Goal: Transaction & Acquisition: Purchase product/service

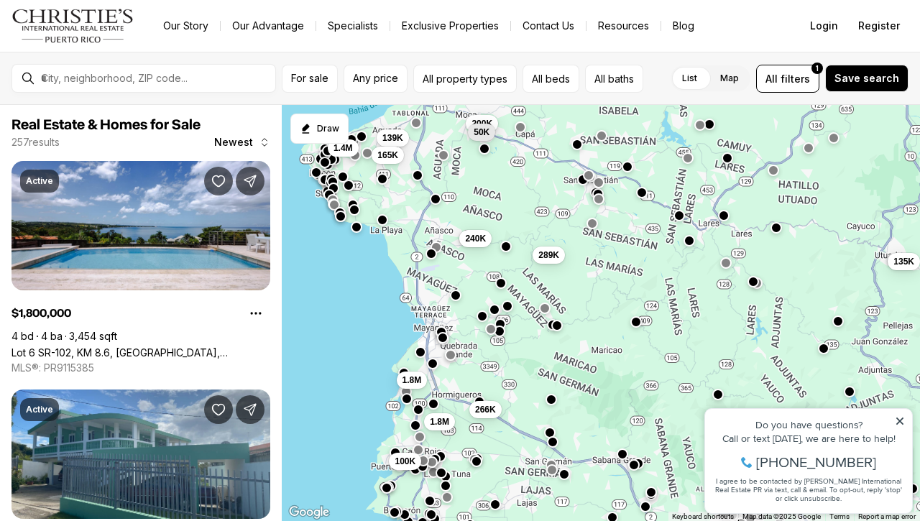
click at [414, 457] on span "100K" at bounding box center [405, 461] width 21 height 11
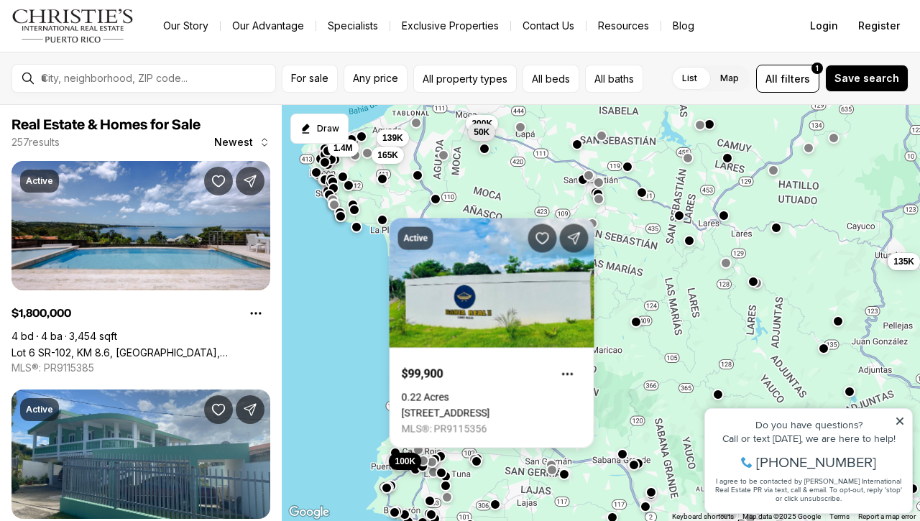
click at [415, 459] on span "100K" at bounding box center [405, 461] width 21 height 11
click at [451, 408] on link "[STREET_ADDRESS]" at bounding box center [446, 413] width 88 height 11
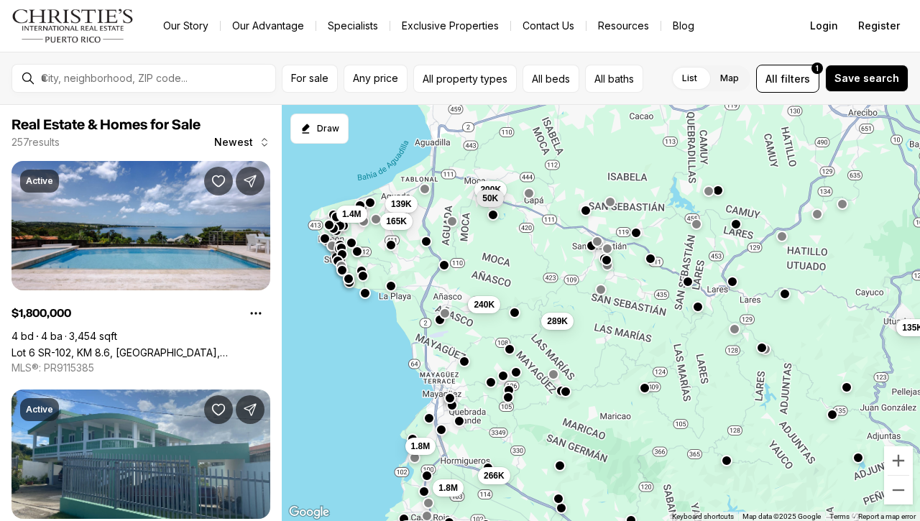
drag, startPoint x: 407, startPoint y: 217, endPoint x: 415, endPoint y: 285, distance: 68.1
click at [415, 285] on div "266K 200K 50K 289K 135K 240K 100K 1.8M 1.8M 139K 165K 1.4M" at bounding box center [601, 313] width 638 height 417
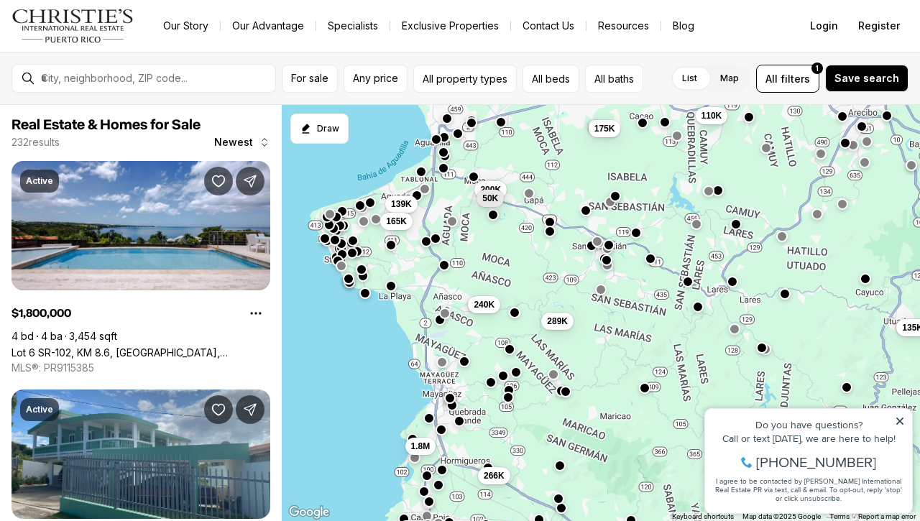
click at [494, 207] on div "266K 200K 50K 289K 135K 240K 100K 1.8M 139K 165K 175K 110K" at bounding box center [601, 313] width 638 height 417
click at [490, 200] on span "50K" at bounding box center [490, 196] width 16 height 11
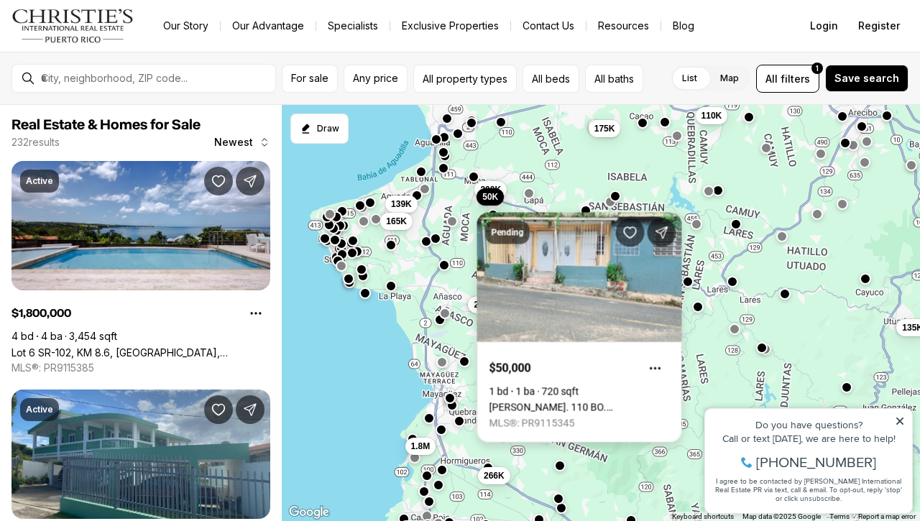
click at [516, 402] on link "[PERSON_NAME]. 110 BO. [GEOGRAPHIC_DATA], [GEOGRAPHIC_DATA], 00676" at bounding box center [579, 407] width 180 height 11
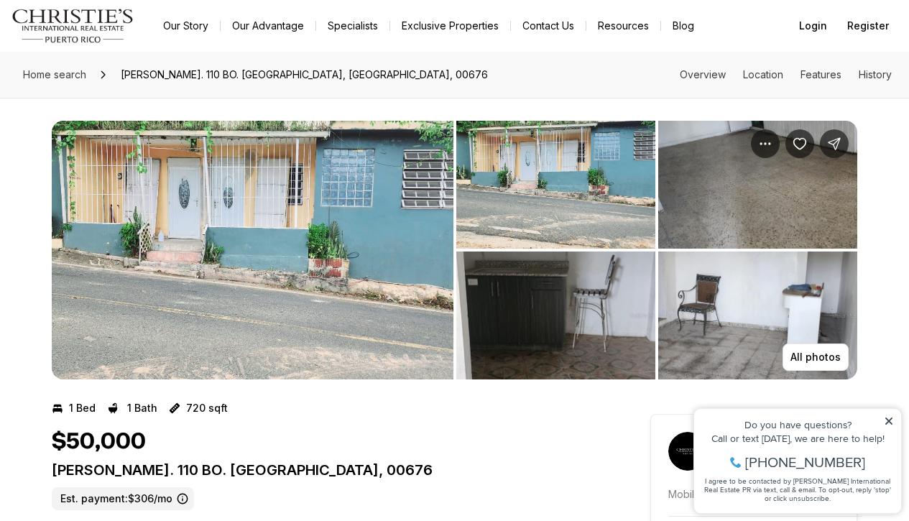
click at [524, 178] on img "View image gallery" at bounding box center [555, 185] width 199 height 128
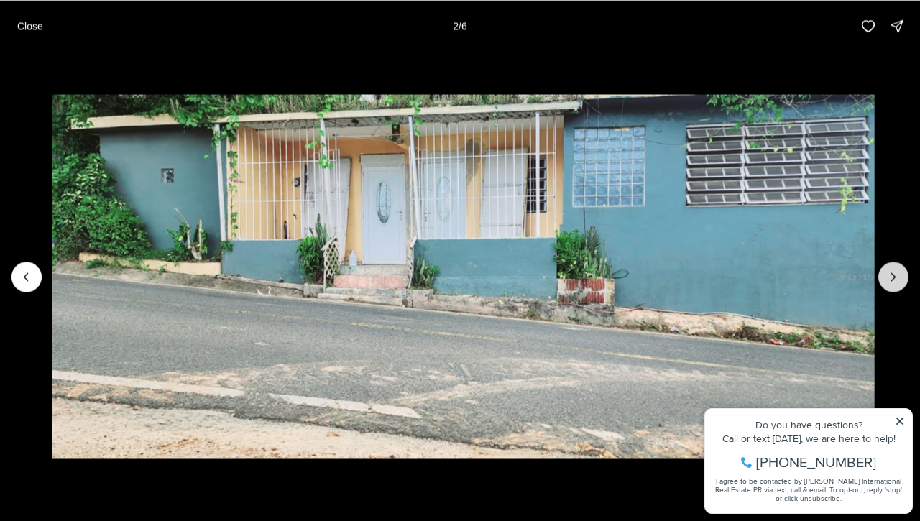
click at [895, 282] on icon "Next slide" at bounding box center [893, 277] width 14 height 14
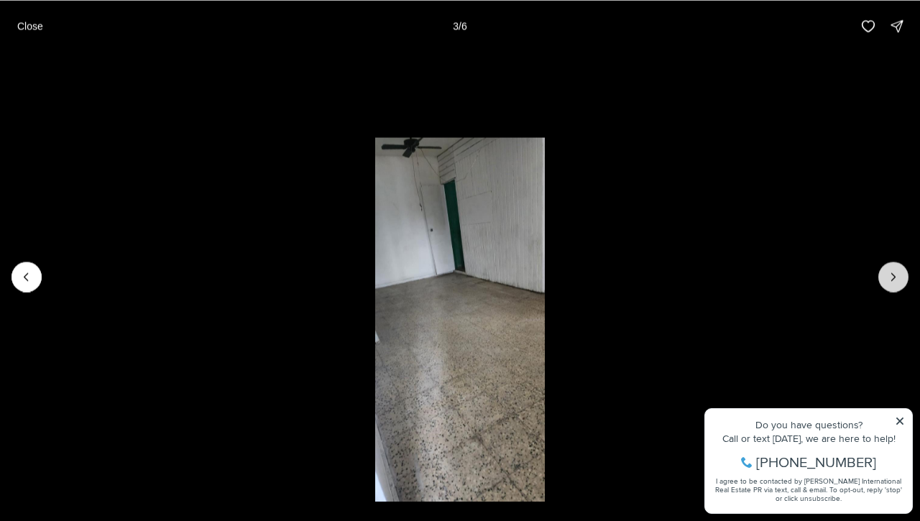
click at [895, 282] on icon "Next slide" at bounding box center [893, 277] width 14 height 14
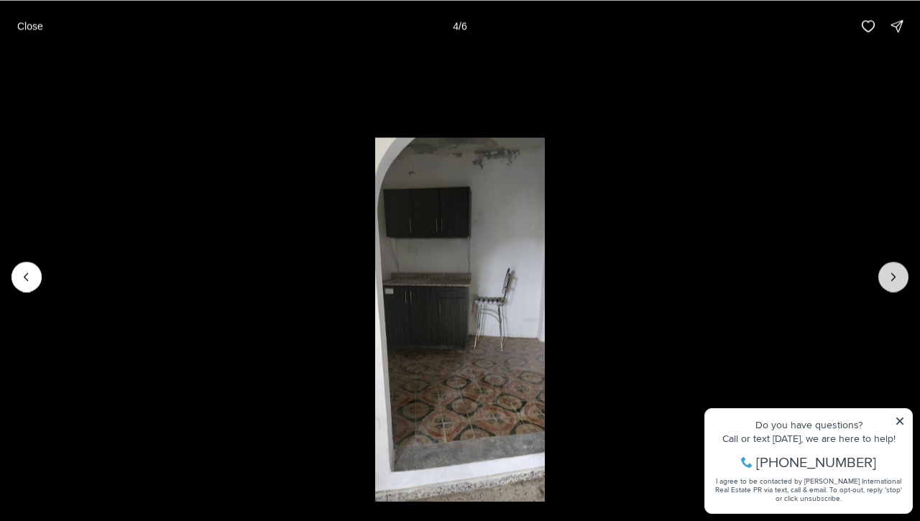
click at [895, 282] on icon "Next slide" at bounding box center [893, 277] width 14 height 14
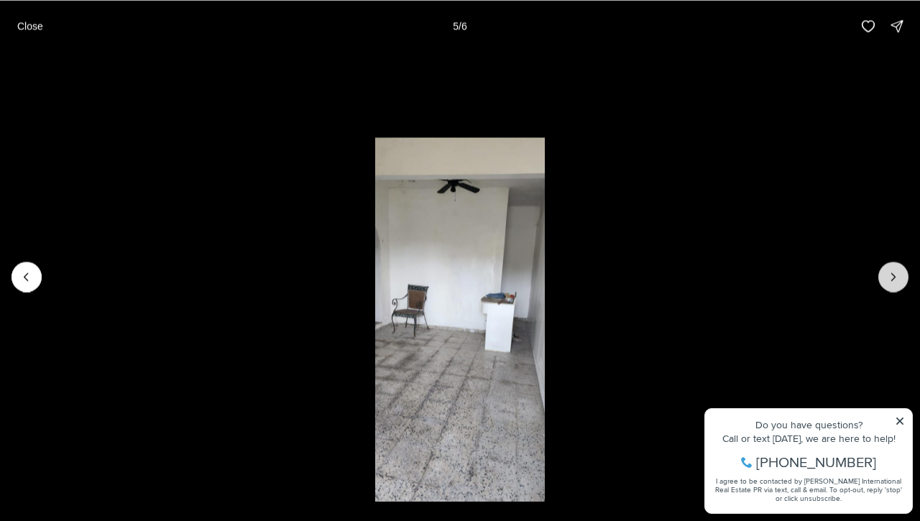
click at [895, 282] on icon "Next slide" at bounding box center [893, 277] width 14 height 14
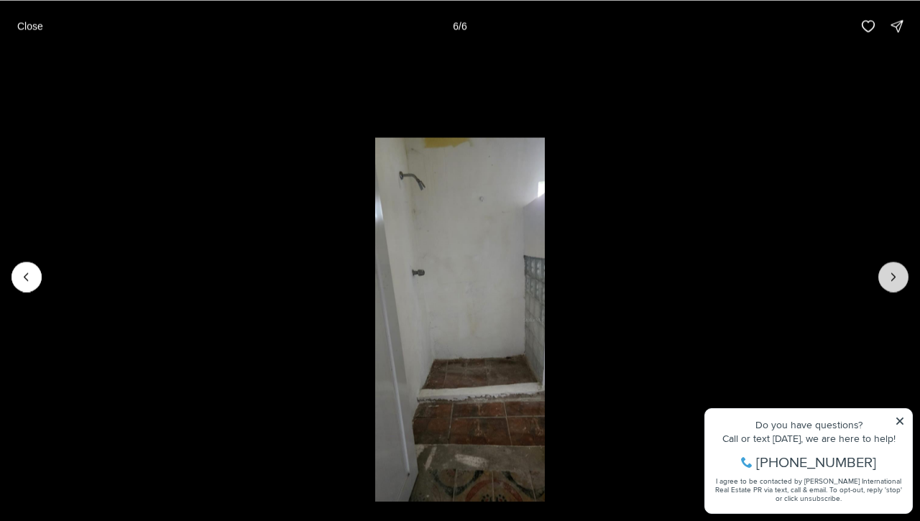
click at [895, 282] on div at bounding box center [893, 277] width 30 height 30
click at [891, 280] on div at bounding box center [893, 277] width 30 height 30
click at [34, 250] on li "6 of 6" at bounding box center [460, 276] width 920 height 449
click at [24, 284] on button "Previous slide" at bounding box center [26, 277] width 30 height 30
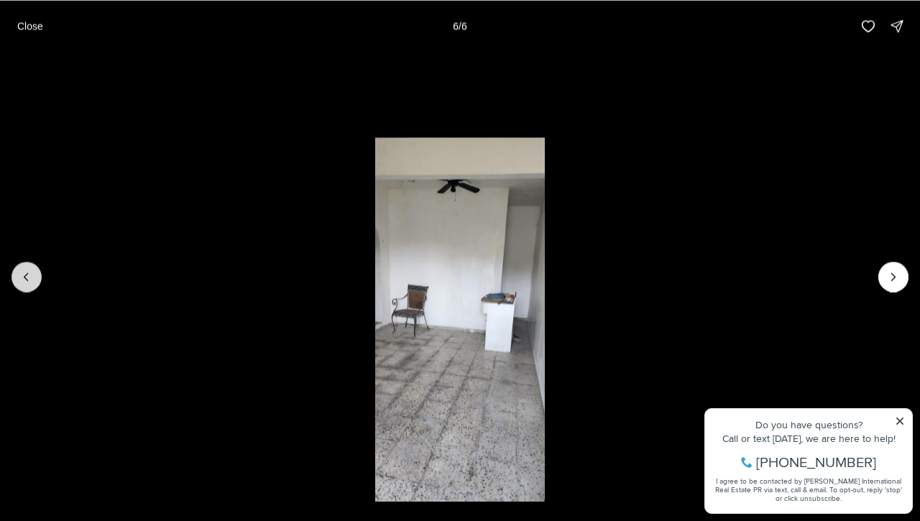
click at [24, 284] on button "Previous slide" at bounding box center [26, 277] width 30 height 30
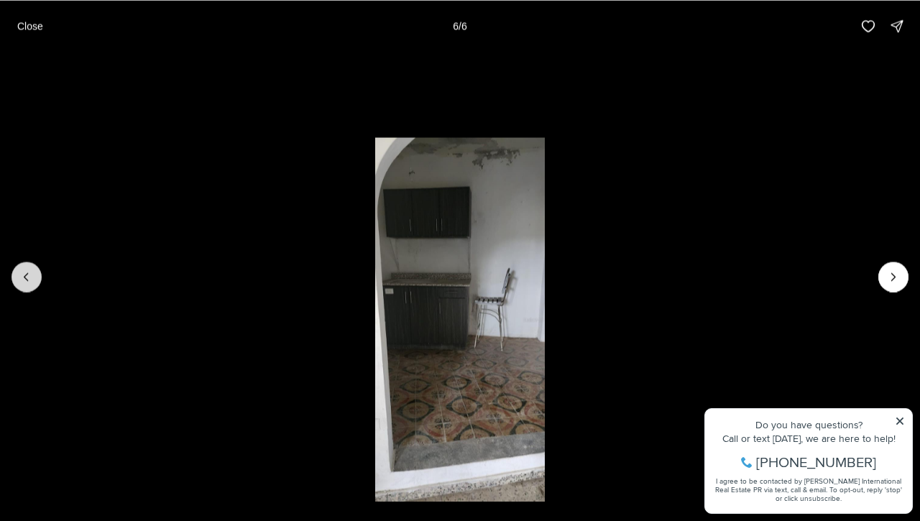
click at [24, 284] on button "Previous slide" at bounding box center [26, 277] width 30 height 30
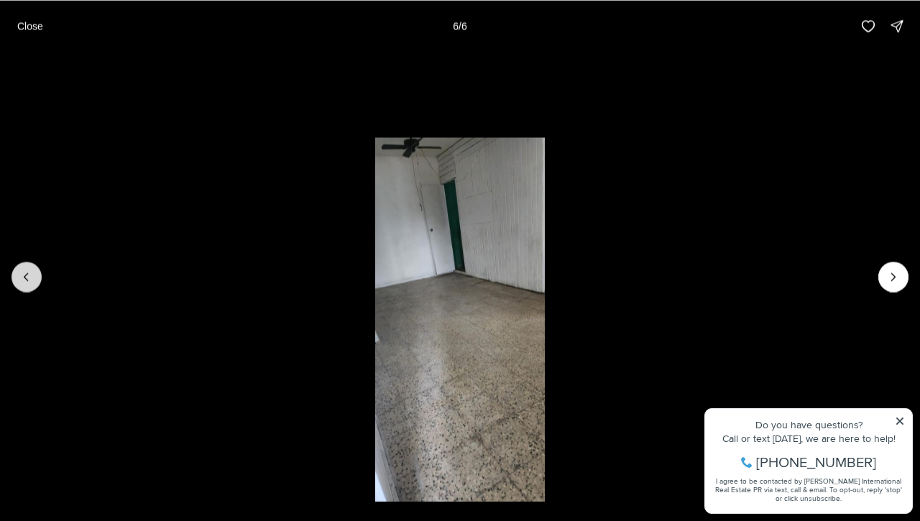
click at [24, 284] on button "Previous slide" at bounding box center [26, 277] width 30 height 30
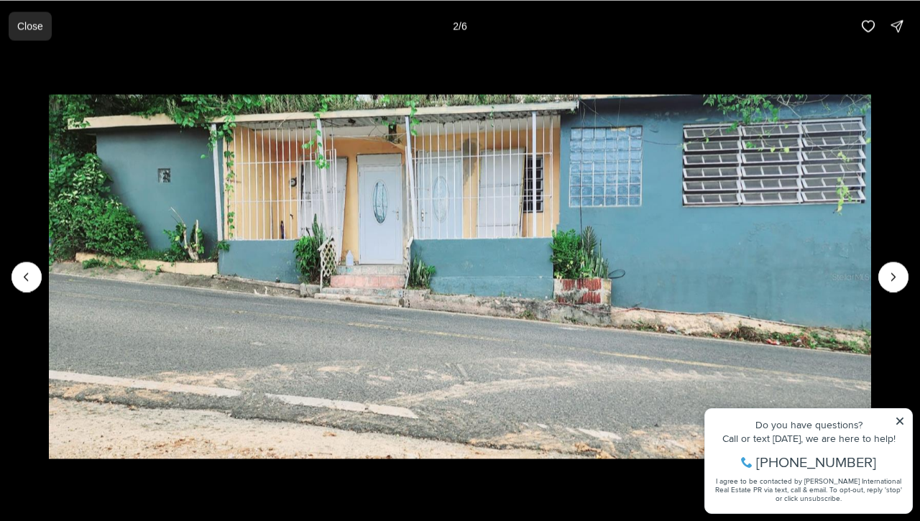
click at [27, 27] on p "Close" at bounding box center [30, 25] width 26 height 11
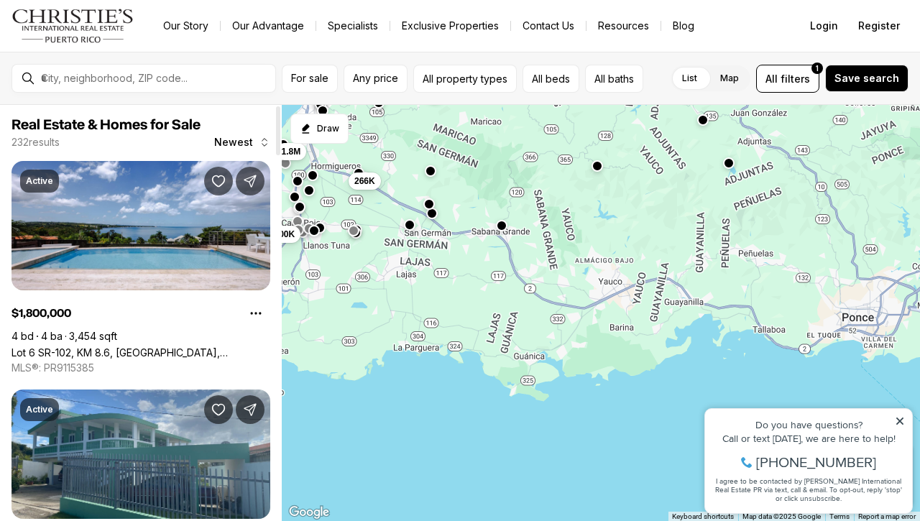
drag, startPoint x: 331, startPoint y: 240, endPoint x: 203, endPoint y: -54, distance: 320.9
click at [203, 0] on html "Go to: Homepage Our Story Our Advantage Specialists Exclusive Properties Contac…" at bounding box center [460, 260] width 920 height 521
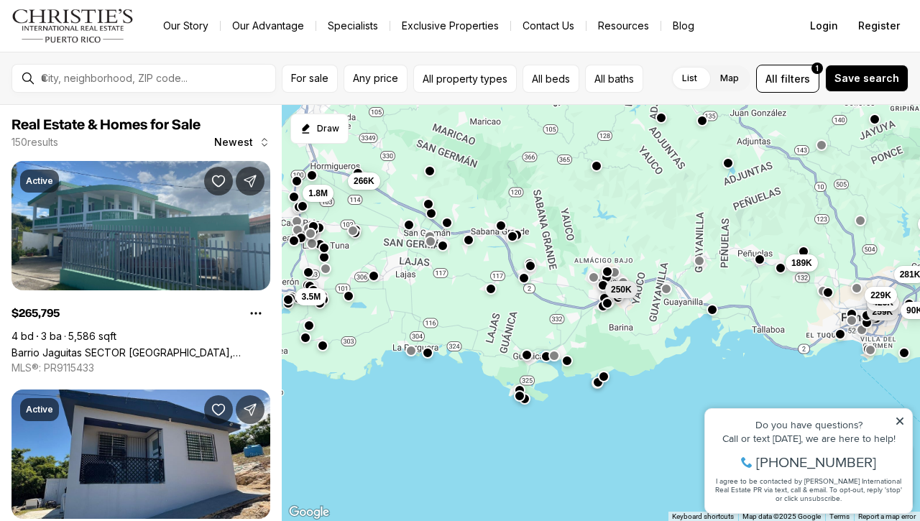
click at [522, 392] on button "button" at bounding box center [519, 395] width 11 height 11
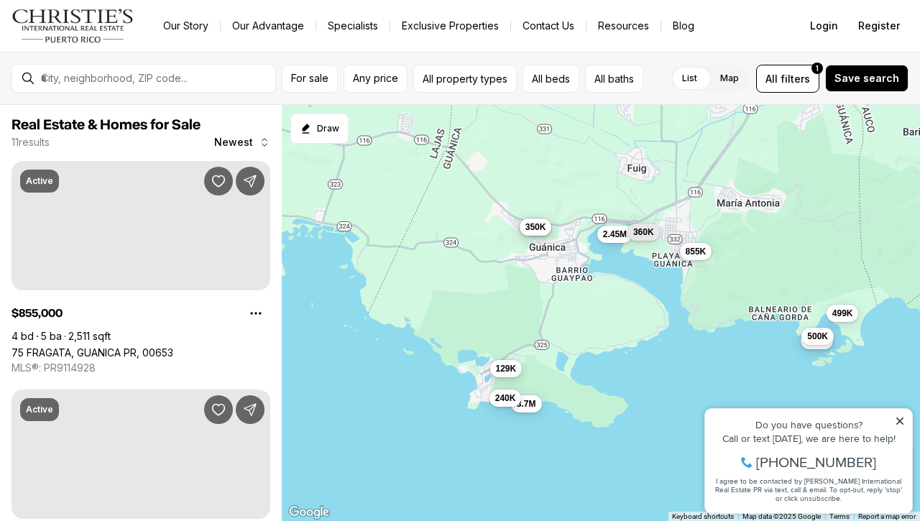
click at [494, 366] on button "129K" at bounding box center [506, 368] width 32 height 17
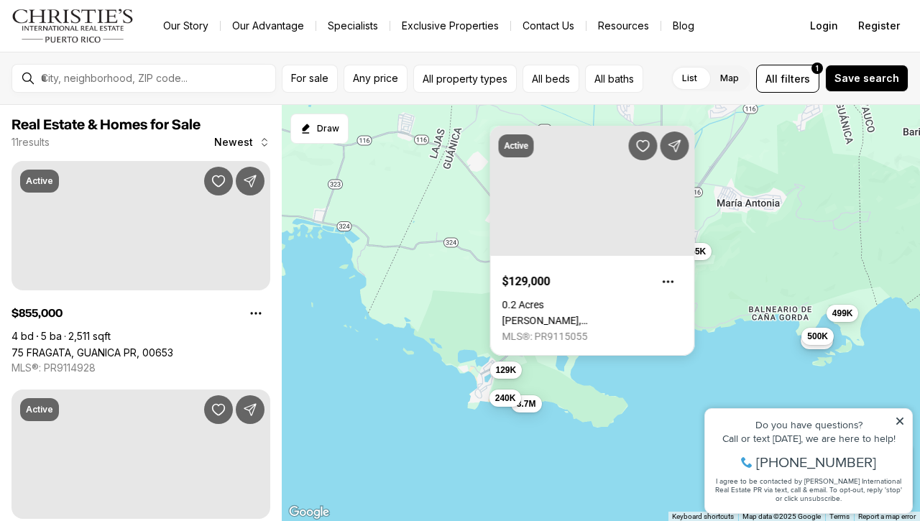
click at [657, 384] on div "129K 100K 500K 855K 499K 265K 350K 2.45M 360K 3.7M 240K" at bounding box center [601, 313] width 638 height 417
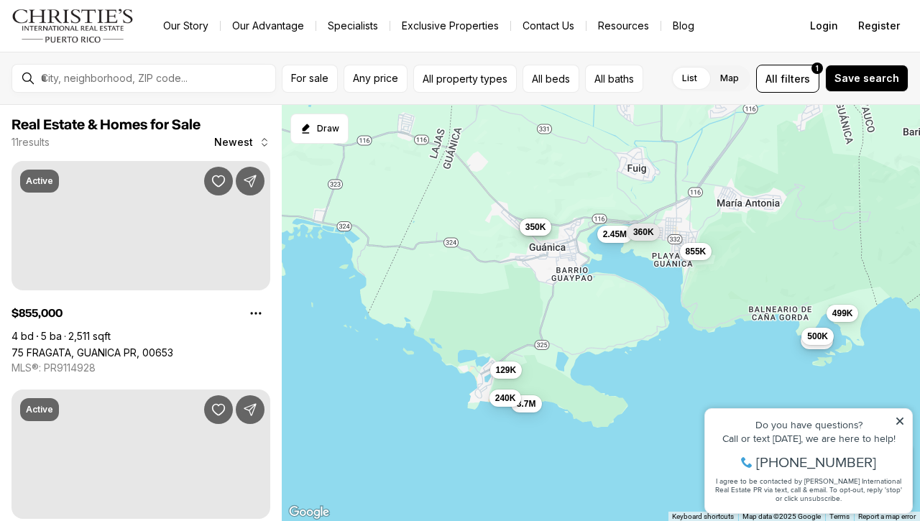
click at [655, 384] on div "129K 100K 500K 855K 499K 265K 350K 2.45M 360K 3.7M 240K" at bounding box center [601, 313] width 638 height 417
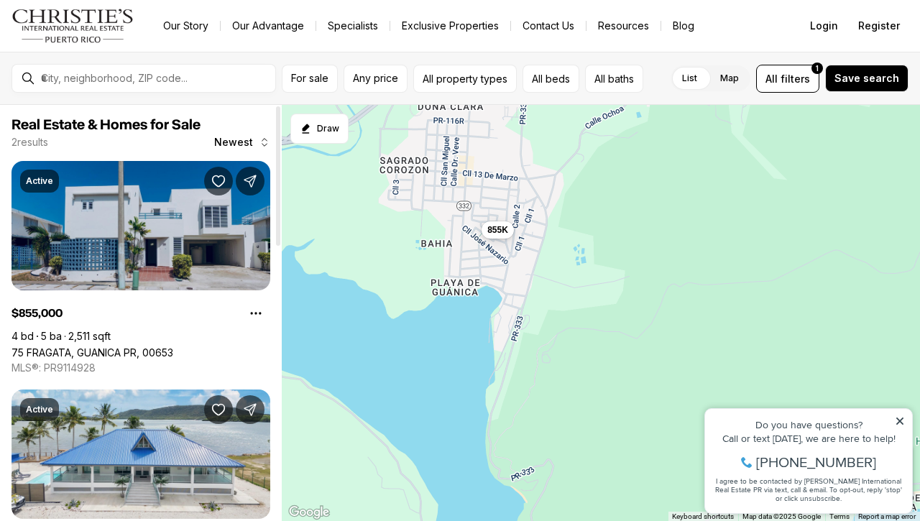
drag, startPoint x: 635, startPoint y: 277, endPoint x: 256, endPoint y: 331, distance: 382.6
click at [256, 331] on div "Real Estate & Homes for Sale 2 results Newest Active $855,000 4 bd 5 ba 2,511 s…" at bounding box center [460, 313] width 920 height 416
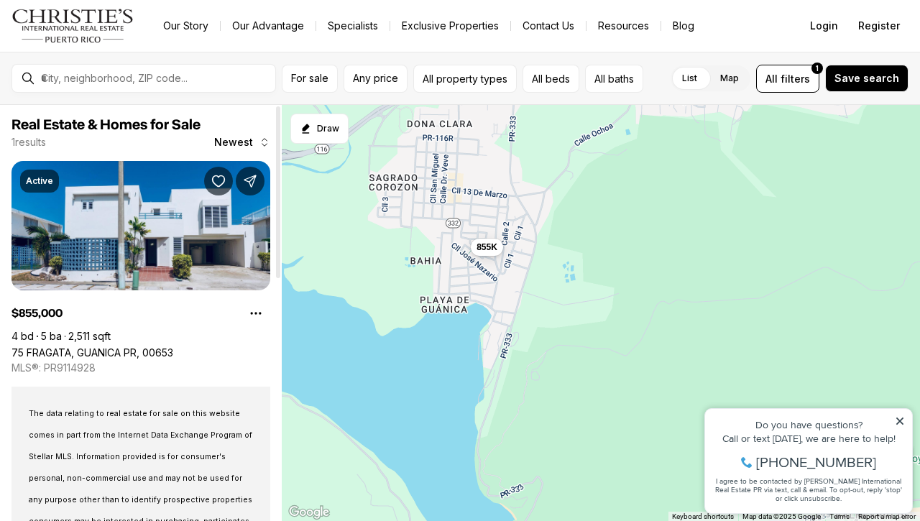
scroll to position [1, 0]
